Goal: Find specific page/section: Find specific page/section

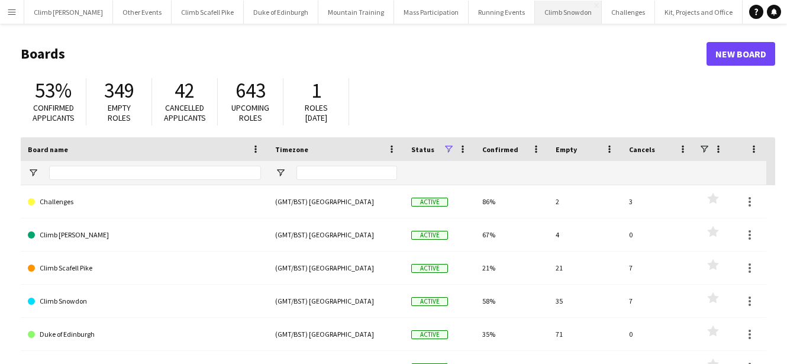
click at [554, 22] on button "Climb Snowdon Close" at bounding box center [568, 12] width 67 height 23
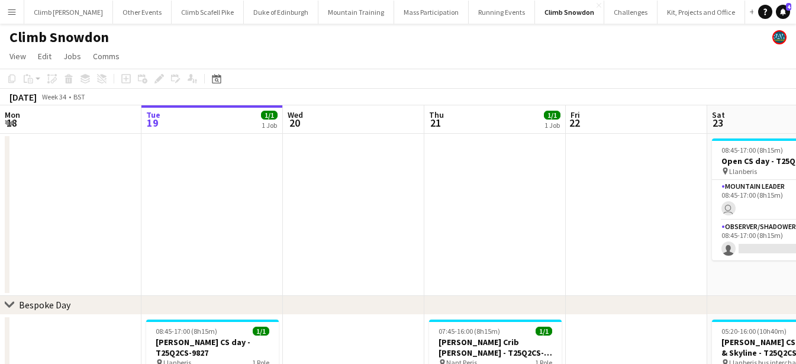
click at [668, 223] on app-calendar-viewport "Sat 16 Sun 17 1/2 1 Job Mon 18 Tue 19 1/1 1 Job Wed 20 Thu 21 1/1 1 Job Fri 22 …" at bounding box center [398, 297] width 796 height 385
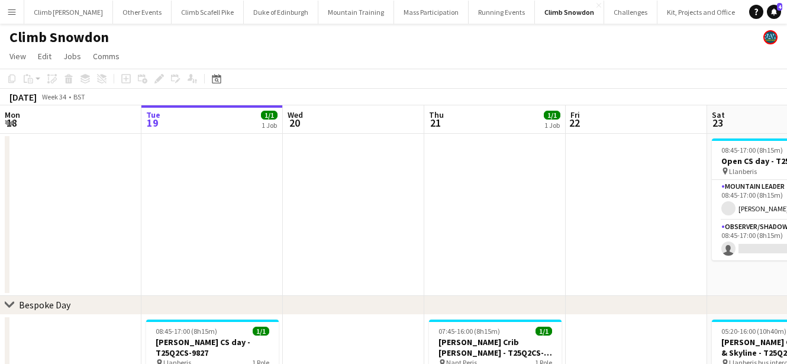
drag, startPoint x: 416, startPoint y: 211, endPoint x: 362, endPoint y: 213, distance: 53.9
click at [379, 213] on app-calendar-viewport "Sat 16 Sun 17 1/2 1 Job Mon 18 Tue 19 1/1 1 Job Wed 20 Thu 21 1/1 1 Job Fri 22 …" at bounding box center [393, 297] width 787 height 385
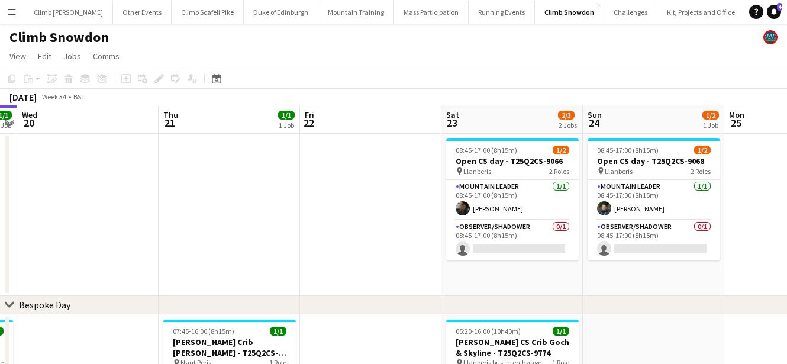
drag, startPoint x: 723, startPoint y: 298, endPoint x: 342, endPoint y: 263, distance: 382.2
click at [306, 265] on div "chevron-right Bespoke Day chevron-right Out of Hours Sun 17 1/2 1 Job Mon 18 Tu…" at bounding box center [393, 297] width 787 height 385
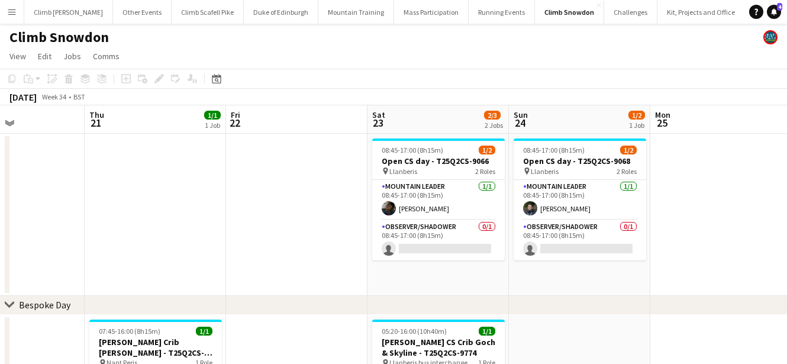
drag, startPoint x: 749, startPoint y: 228, endPoint x: 292, endPoint y: 194, distance: 457.7
click at [293, 198] on app-calendar-viewport "Sun 17 1/2 1 Job Mon 18 Tue 19 1/1 1 Job Wed 20 Thu 21 1/1 1 Job Fri 22 Sat 23 …" at bounding box center [393, 297] width 787 height 385
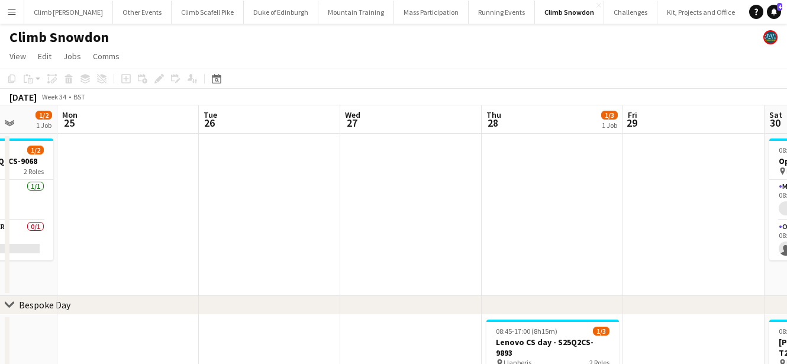
drag, startPoint x: 545, startPoint y: 201, endPoint x: 251, endPoint y: 169, distance: 295.4
click at [251, 169] on app-calendar-viewport "Thu 21 1/1 1 Job Fri 22 Sat 23 2/3 2 Jobs Sun 24 1/2 1 Job Mon 25 Tue 26 Wed 27…" at bounding box center [393, 326] width 787 height 443
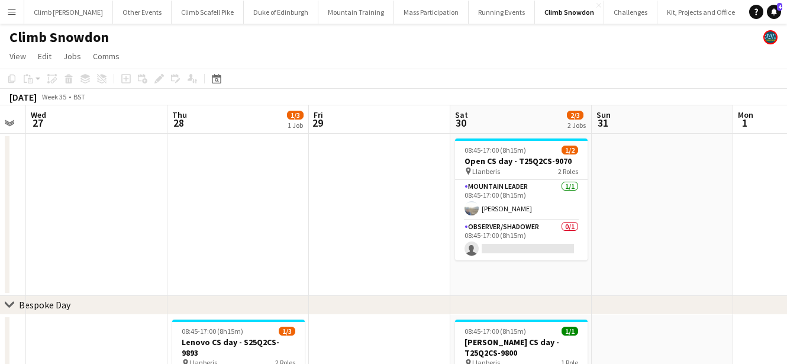
scroll to position [0, 409]
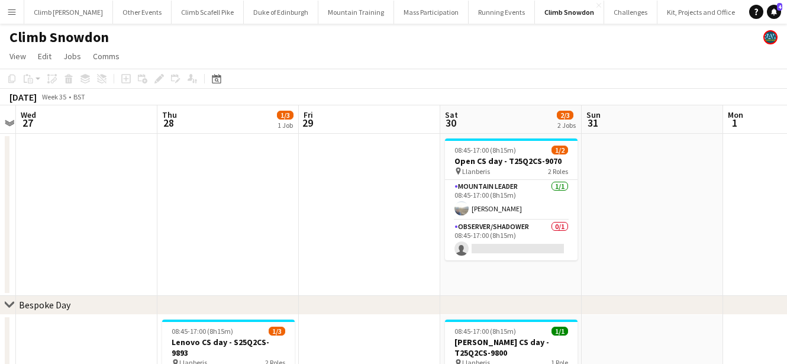
drag, startPoint x: 543, startPoint y: 218, endPoint x: 351, endPoint y: 190, distance: 193.8
click at [351, 190] on app-calendar-viewport "Sun 24 1/2 1 Job Mon 25 Tue 26 Wed 27 Thu 28 1/3 1 Job Fri 29 Sat 30 2/3 2 Jobs…" at bounding box center [393, 326] width 787 height 443
